Goal: Task Accomplishment & Management: Manage account settings

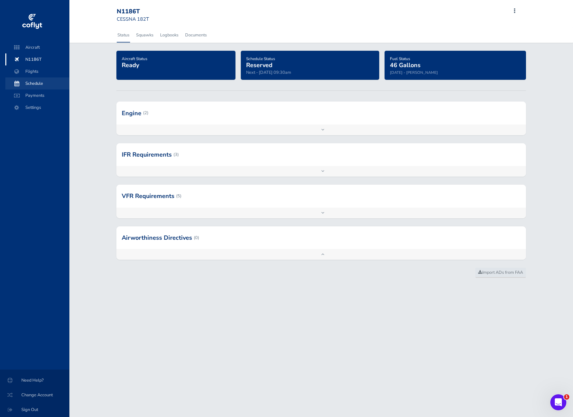
click at [31, 87] on span "Schedule" at bounding box center [37, 83] width 51 height 12
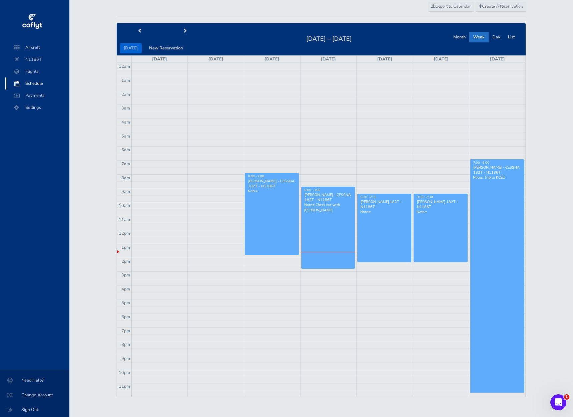
scroll to position [26, 0]
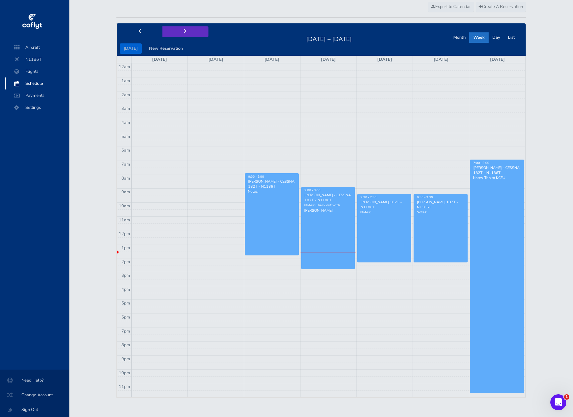
click at [184, 29] on span "next" at bounding box center [185, 31] width 3 height 4
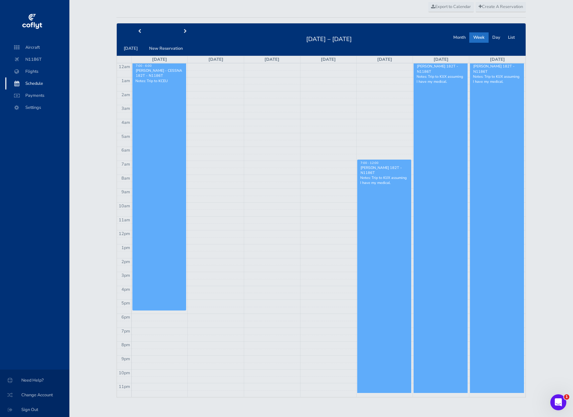
click at [164, 174] on link "7:00 - 6:00 [PERSON_NAME] - CESSNA 182T - N1186T Notes: Trip to KCEU" at bounding box center [160, 186] width 54 height 247
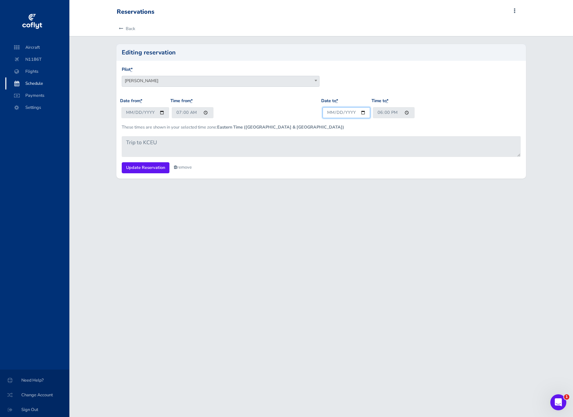
click at [342, 112] on input "2025-08-31" at bounding box center [347, 112] width 48 height 11
type input "2025-08-30"
click at [380, 112] on input "18:00" at bounding box center [394, 112] width 42 height 11
type input "19:00"
click at [148, 168] on input "Update Reservation" at bounding box center [146, 167] width 48 height 11
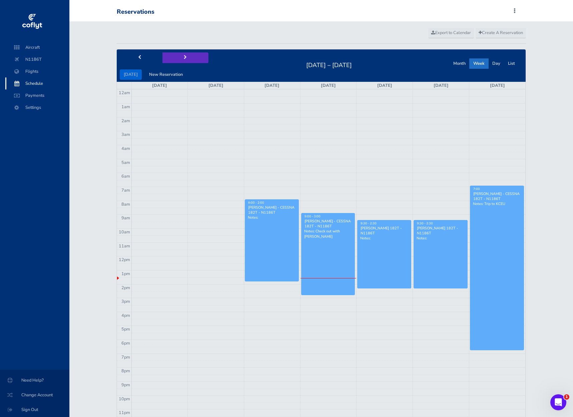
click at [179, 57] on button "next" at bounding box center [186, 57] width 46 height 10
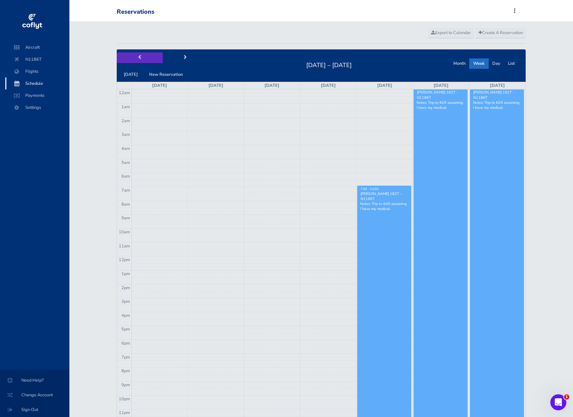
click at [143, 59] on button "prev" at bounding box center [140, 57] width 46 height 10
